Goal: Task Accomplishment & Management: Manage account settings

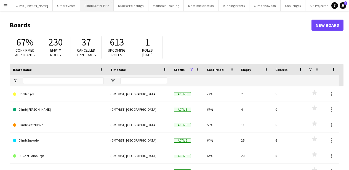
click at [83, 6] on button "Climb Scafell Pike Close" at bounding box center [97, 5] width 34 height 11
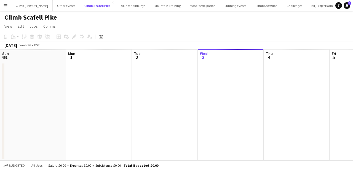
scroll to position [0, 132]
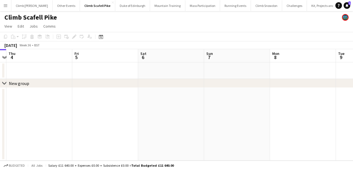
drag, startPoint x: 275, startPoint y: 110, endPoint x: 153, endPoint y: 114, distance: 122.6
click at [117, 116] on app-calendar-viewport "Sun 31 Mon 1 Tue 2 Wed 3 Thu 4 Fri 5 Sat 6 Sun 7 Mon 8 Tue 9 Wed 10" at bounding box center [176, 104] width 353 height 111
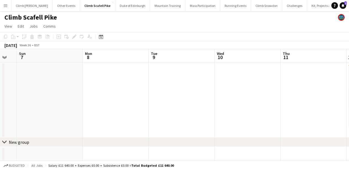
drag, startPoint x: 242, startPoint y: 117, endPoint x: 87, endPoint y: 113, distance: 154.9
click at [87, 113] on app-calendar-viewport "Thu 4 Fri 5 Sat 6 Sun 7 Mon 8 Tue 9 Wed 10 Thu 11 Fri 12 1/2 1 Job Sat 13 1/2 1…" at bounding box center [174, 106] width 349 height 114
drag, startPoint x: 223, startPoint y: 100, endPoint x: 108, endPoint y: 98, distance: 114.5
click at [101, 100] on app-calendar-viewport "Thu 4 Fri 5 Sat 6 Sun 7 Mon 8 Tue 9 Wed 10 Thu 11 Fri 12 1/2 1 Job Sat 13 1/2 1…" at bounding box center [174, 106] width 349 height 114
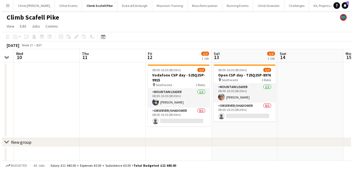
scroll to position [0, 260]
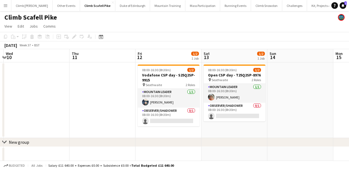
drag, startPoint x: 175, startPoint y: 98, endPoint x: 86, endPoint y: 103, distance: 89.0
click at [86, 103] on app-calendar-viewport "Sat 6 Sun 7 Mon 8 Tue 9 Wed 10 Thu 11 Fri 12 1/2 1 Job Sat 13 1/2 1 Job Sun 14 …" at bounding box center [174, 106] width 349 height 114
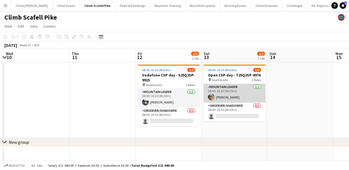
click at [230, 92] on app-card-role "Mountain Leader [DATE] 08:00-16:30 (8h30m) [PERSON_NAME]" at bounding box center [235, 93] width 62 height 19
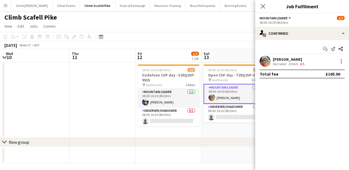
drag, startPoint x: 313, startPoint y: 58, endPoint x: 273, endPoint y: 56, distance: 40.1
click at [273, 56] on div "[PERSON_NAME] Not rated 201km 4/5" at bounding box center [302, 61] width 94 height 11
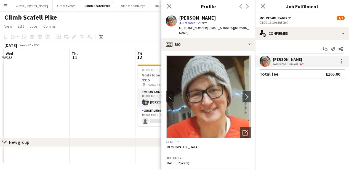
copy div "[PERSON_NAME]"
drag, startPoint x: 203, startPoint y: 28, endPoint x: 182, endPoint y: 28, distance: 21.0
click at [182, 28] on span "t. [PHONE_NUMBER]" at bounding box center [193, 28] width 29 height 4
copy span "[PHONE_NUMBER]"
click at [171, 6] on icon "Close pop-in" at bounding box center [168, 6] width 5 height 5
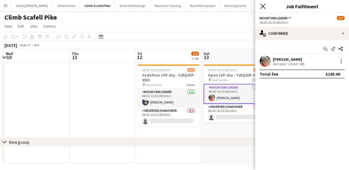
click at [262, 8] on icon "Close pop-in" at bounding box center [262, 6] width 5 height 5
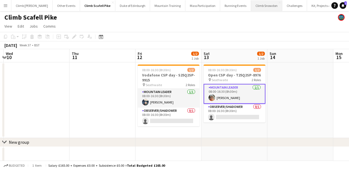
click at [251, 6] on button "Climb Snowdon Close" at bounding box center [266, 5] width 31 height 11
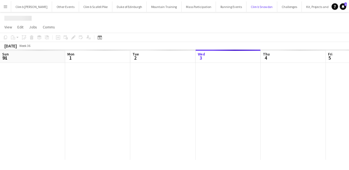
scroll to position [0, 132]
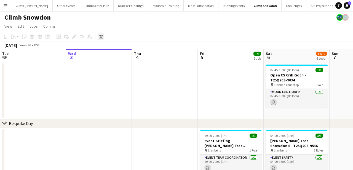
click at [103, 39] on icon at bounding box center [101, 36] width 4 height 4
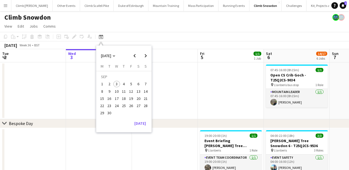
click at [145, 91] on span "14" at bounding box center [145, 91] width 7 height 7
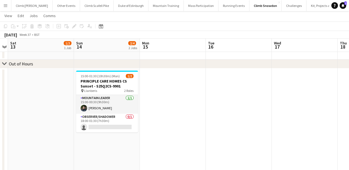
scroll to position [332, 0]
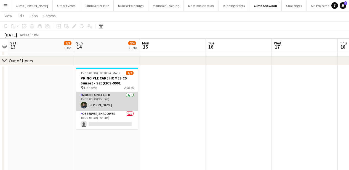
click at [113, 102] on app-card-role "Mountain Leader [DATE] 15:00-00:30 (9h30m) [PERSON_NAME]" at bounding box center [107, 101] width 62 height 19
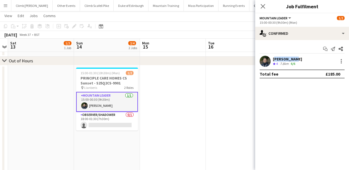
drag, startPoint x: 293, startPoint y: 58, endPoint x: 273, endPoint y: 60, distance: 19.9
click at [273, 60] on div "[PERSON_NAME]" at bounding box center [287, 59] width 29 height 5
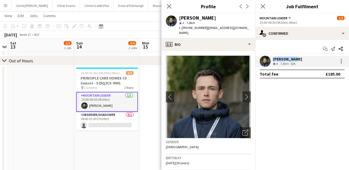
copy div "[PERSON_NAME]"
drag, startPoint x: 203, startPoint y: 27, endPoint x: 182, endPoint y: 28, distance: 21.6
click at [182, 28] on span "t. [PHONE_NUMBER]" at bounding box center [193, 28] width 29 height 4
copy span "[PHONE_NUMBER]"
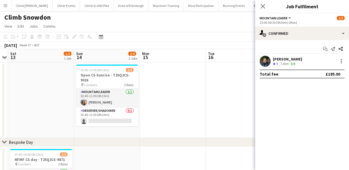
scroll to position [1, 0]
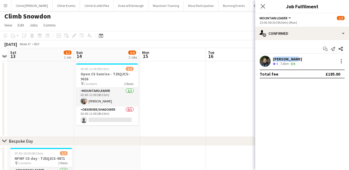
drag, startPoint x: 294, startPoint y: 59, endPoint x: 273, endPoint y: 59, distance: 21.0
click at [273, 59] on div "[PERSON_NAME] Crew rating 4 7.8km 6/6" at bounding box center [302, 61] width 94 height 11
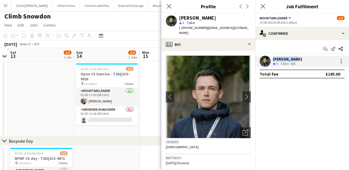
copy div "[PERSON_NAME]"
drag, startPoint x: 204, startPoint y: 27, endPoint x: 181, endPoint y: 27, distance: 22.4
click at [181, 27] on div "t. [PHONE_NUMBER] | [EMAIL_ADDRESS][DOMAIN_NAME]" at bounding box center [215, 30] width 72 height 10
copy span "[PHONE_NUMBER]"
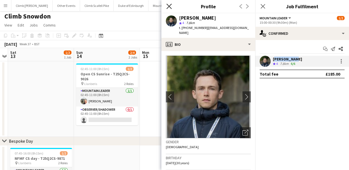
click at [167, 8] on icon at bounding box center [168, 6] width 5 height 5
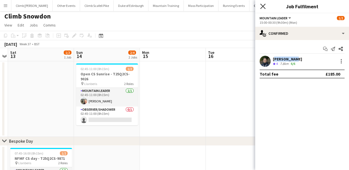
click at [262, 5] on icon at bounding box center [262, 6] width 5 height 5
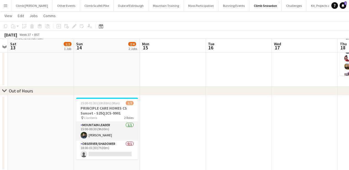
scroll to position [155, 0]
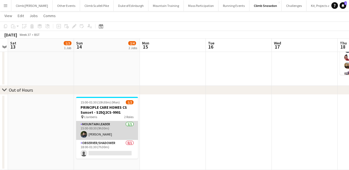
click at [105, 131] on app-card-role "Mountain Leader [DATE] 15:00-00:30 (9h30m) [PERSON_NAME]" at bounding box center [107, 130] width 62 height 19
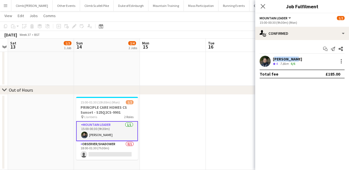
drag, startPoint x: 294, startPoint y: 58, endPoint x: 273, endPoint y: 58, distance: 20.1
click at [273, 58] on div "[PERSON_NAME]" at bounding box center [287, 59] width 29 height 5
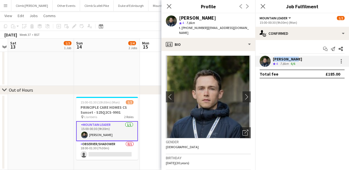
copy div "[PERSON_NAME]"
drag, startPoint x: 203, startPoint y: 28, endPoint x: 182, endPoint y: 28, distance: 21.5
click at [182, 28] on span "t. [PHONE_NUMBER]" at bounding box center [193, 28] width 29 height 4
copy span "[PHONE_NUMBER]"
click at [170, 7] on icon at bounding box center [168, 6] width 5 height 5
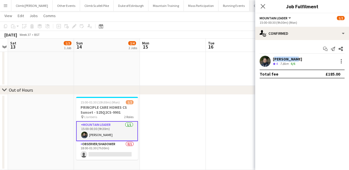
click at [262, 4] on icon "Close pop-in" at bounding box center [263, 6] width 4 height 4
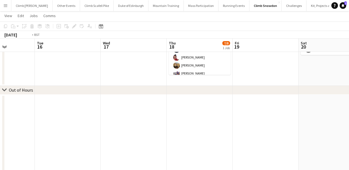
drag, startPoint x: 235, startPoint y: 121, endPoint x: 87, endPoint y: 118, distance: 148.2
click at [84, 119] on app-calendar-viewport "Fri 12 Sat 13 1/2 1 Job Sun 14 2/4 2 Jobs Mon 15 Tue 16 Wed 17 Thu 18 7/8 1 Job…" at bounding box center [174, 31] width 349 height 331
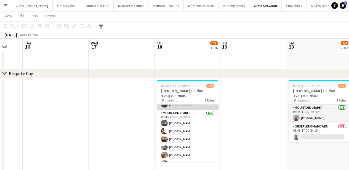
scroll to position [21, 0]
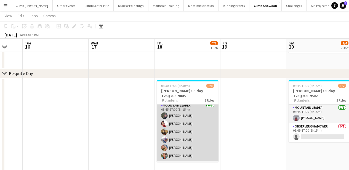
click at [187, 108] on app-card-role "Mountain Leader [DATE] 08:45-17:00 (8h15m) [PERSON_NAME] [PERSON_NAME] [PERSON_…" at bounding box center [188, 131] width 62 height 59
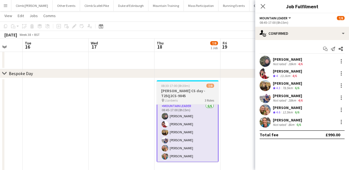
scroll to position [22, 0]
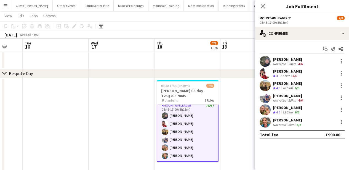
drag, startPoint x: 298, startPoint y: 57, endPoint x: 273, endPoint y: 59, distance: 24.6
click at [273, 59] on div "[PERSON_NAME]" at bounding box center [288, 59] width 31 height 5
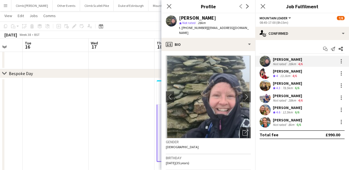
copy div "[PERSON_NAME]"
drag, startPoint x: 203, startPoint y: 28, endPoint x: 182, endPoint y: 28, distance: 20.7
click at [182, 28] on span "t. [PHONE_NUMBER]" at bounding box center [193, 28] width 29 height 4
drag, startPoint x: 299, startPoint y: 71, endPoint x: 273, endPoint y: 71, distance: 26.8
click at [273, 71] on div "[PERSON_NAME] Crew rating 4 13.1km 4/6" at bounding box center [302, 73] width 94 height 11
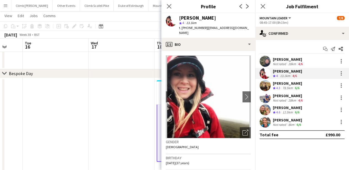
drag, startPoint x: 205, startPoint y: 28, endPoint x: 182, endPoint y: 28, distance: 23.7
click at [182, 28] on div "t. [PHONE_NUMBER] | [EMAIL_ADDRESS][DOMAIN_NAME]" at bounding box center [215, 30] width 72 height 10
drag, startPoint x: 298, startPoint y: 81, endPoint x: 272, endPoint y: 82, distance: 25.7
click at [272, 82] on div "[PERSON_NAME] Crew rating 4.3 78.5km 6/6" at bounding box center [302, 85] width 94 height 11
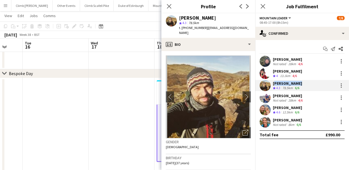
drag, startPoint x: 205, startPoint y: 28, endPoint x: 182, endPoint y: 28, distance: 23.2
click at [182, 28] on span "t. [PHONE_NUMBER]" at bounding box center [193, 28] width 29 height 4
drag, startPoint x: 302, startPoint y: 95, endPoint x: 273, endPoint y: 95, distance: 28.7
click at [273, 95] on div "[PERSON_NAME]" at bounding box center [288, 95] width 31 height 5
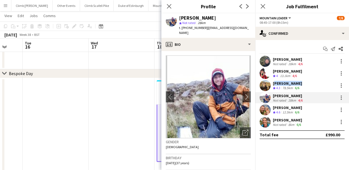
drag, startPoint x: 205, startPoint y: 28, endPoint x: 182, endPoint y: 28, distance: 22.4
click at [182, 28] on span "t. [PHONE_NUMBER]" at bounding box center [193, 28] width 29 height 4
drag, startPoint x: 293, startPoint y: 107, endPoint x: 272, endPoint y: 108, distance: 21.1
click at [272, 108] on div "[PERSON_NAME] Crew rating 4.6 12.5km 6/6" at bounding box center [302, 109] width 94 height 11
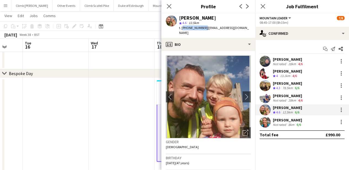
drag, startPoint x: 203, startPoint y: 28, endPoint x: 182, endPoint y: 28, distance: 21.0
click at [182, 28] on span "t. [PHONE_NUMBER]" at bounding box center [193, 28] width 29 height 4
click at [170, 4] on icon "Close pop-in" at bounding box center [168, 6] width 5 height 5
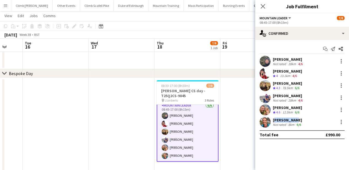
drag, startPoint x: 292, startPoint y: 119, endPoint x: 274, endPoint y: 119, distance: 18.5
click at [274, 119] on div "[PERSON_NAME]" at bounding box center [287, 120] width 29 height 5
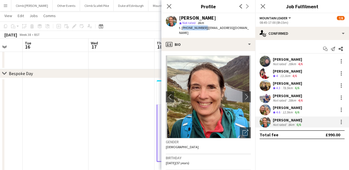
drag, startPoint x: 203, startPoint y: 28, endPoint x: 182, endPoint y: 28, distance: 21.0
click at [182, 28] on span "t. [PHONE_NUMBER]" at bounding box center [193, 28] width 29 height 4
drag, startPoint x: 168, startPoint y: 5, endPoint x: 179, endPoint y: 1, distance: 11.3
click at [168, 5] on icon "Close pop-in" at bounding box center [169, 6] width 4 height 4
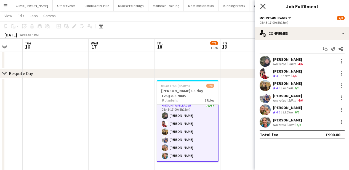
click at [263, 6] on icon "Close pop-in" at bounding box center [262, 6] width 5 height 5
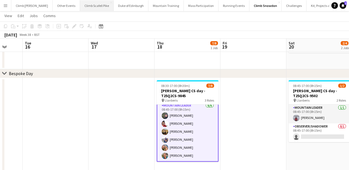
click at [86, 6] on button "Climb Scafell Pike Close" at bounding box center [97, 5] width 34 height 11
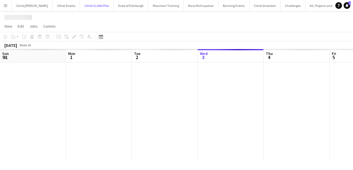
scroll to position [0, 132]
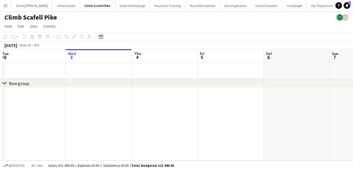
click at [220, 111] on app-date-cell at bounding box center [231, 124] width 66 height 73
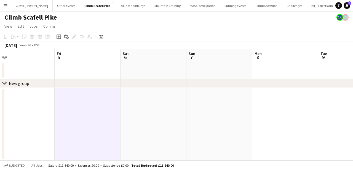
drag, startPoint x: 236, startPoint y: 65, endPoint x: 93, endPoint y: 71, distance: 143.1
click at [93, 71] on app-calendar-viewport "Tue 2 Wed 3 Thu 4 Fri 5 Sat 6 Sun 7 Mon 8 Tue 9 Wed 10 Thu 11 Fri 12" at bounding box center [176, 104] width 353 height 111
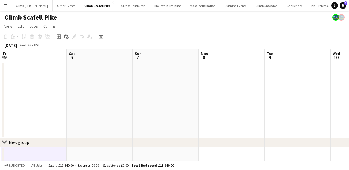
drag, startPoint x: 262, startPoint y: 79, endPoint x: 99, endPoint y: 79, distance: 162.5
click at [99, 79] on app-calendar-viewport "Tue 2 Wed 3 Thu 4 Fri 5 Sat 6 Sun 7 Mon 8 Tue 9 Wed 10 Thu 11 Fri 12 1/2 1 Job …" at bounding box center [174, 106] width 349 height 114
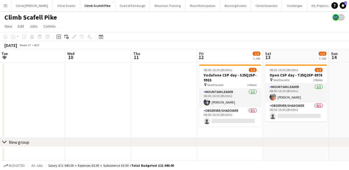
drag, startPoint x: 255, startPoint y: 101, endPoint x: 153, endPoint y: 104, distance: 101.9
click at [99, 102] on app-calendar-viewport "Sat 6 Sun 7 Mon 8 Tue 9 Wed 10 Thu 11 Fri 12 1/2 1 Job Sat 13 1/2 1 Job Sun 14 …" at bounding box center [174, 106] width 349 height 114
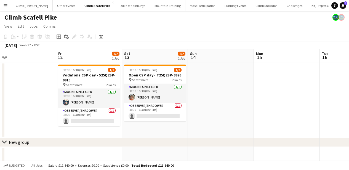
drag, startPoint x: 166, startPoint y: 105, endPoint x: 14, endPoint y: 107, distance: 151.8
click at [14, 107] on app-calendar-viewport "Mon 8 Tue 9 Wed 10 Thu 11 Fri 12 1/2 1 Job Sat 13 1/2 1 Job Sun 14 Mon 15 Tue 1…" at bounding box center [174, 106] width 349 height 114
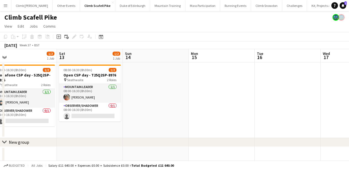
drag, startPoint x: 283, startPoint y: 109, endPoint x: 127, endPoint y: 116, distance: 155.8
click at [127, 116] on app-calendar-viewport "Mon 8 Tue 9 Wed 10 Thu 11 Fri 12 1/2 1 Job Sat 13 1/2 1 Job Sun 14 Mon 15 Tue 1…" at bounding box center [174, 106] width 349 height 114
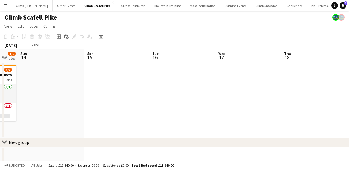
drag, startPoint x: 252, startPoint y: 115, endPoint x: 118, endPoint y: 115, distance: 134.1
click at [118, 115] on app-calendar-viewport "Wed 10 Thu 11 Fri 12 1/2 1 Job Sat 13 1/2 1 Job Sun 14 Mon 15 Tue 16 Wed 17 Thu…" at bounding box center [174, 106] width 349 height 114
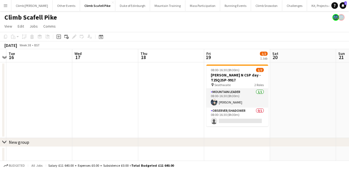
scroll to position [0, 164]
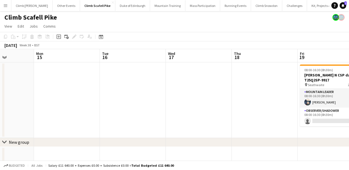
drag, startPoint x: 156, startPoint y: 113, endPoint x: 107, endPoint y: 115, distance: 49.7
click at [106, 115] on app-calendar-viewport "Fri 12 1/2 1 Job Sat 13 1/2 1 Job Sun 14 Mon 15 Tue 16 Wed 17 Thu 18 Fri 19 1/2…" at bounding box center [174, 135] width 349 height 173
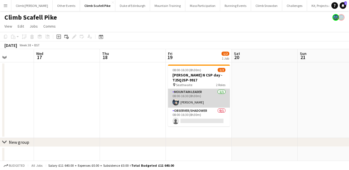
click at [212, 101] on app-card-role "Mountain Leader [DATE] 08:00-16:30 (8h30m) [PERSON_NAME]" at bounding box center [199, 98] width 62 height 19
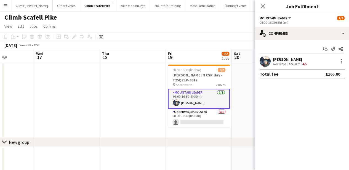
click at [268, 63] on app-user-avatar at bounding box center [265, 61] width 11 height 11
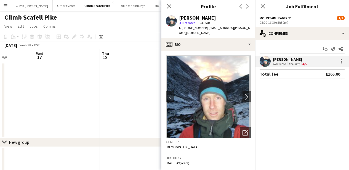
drag, startPoint x: 300, startPoint y: 58, endPoint x: 273, endPoint y: 58, distance: 27.3
click at [273, 58] on div "[PERSON_NAME]" at bounding box center [290, 59] width 35 height 5
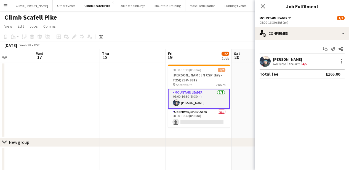
click at [266, 66] on app-user-avatar at bounding box center [265, 61] width 11 height 11
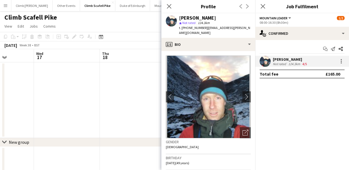
drag, startPoint x: 203, startPoint y: 28, endPoint x: 182, endPoint y: 28, distance: 21.0
click at [182, 28] on span "t. [PHONE_NUMBER]" at bounding box center [193, 28] width 29 height 4
click at [169, 6] on icon at bounding box center [168, 6] width 5 height 5
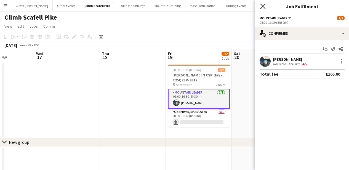
click at [264, 5] on icon at bounding box center [262, 6] width 5 height 5
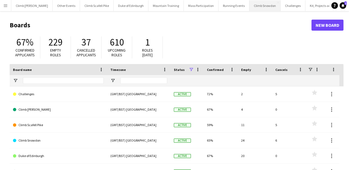
click at [250, 8] on button "Climb Snowdon Close" at bounding box center [264, 5] width 31 height 11
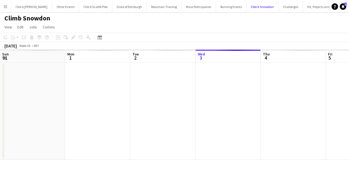
scroll to position [0, 132]
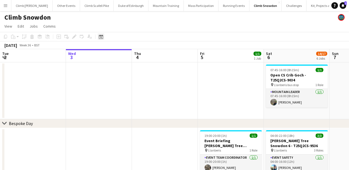
click at [100, 38] on icon at bounding box center [101, 37] width 2 height 2
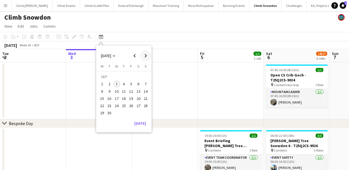
click at [145, 53] on span "Next month" at bounding box center [145, 55] width 11 height 11
click at [131, 57] on span "Previous month" at bounding box center [134, 55] width 11 height 11
click at [132, 104] on span "24" at bounding box center [131, 105] width 7 height 7
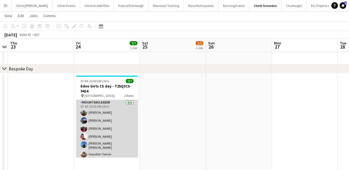
scroll to position [20, 0]
